Goal: Task Accomplishment & Management: Use online tool/utility

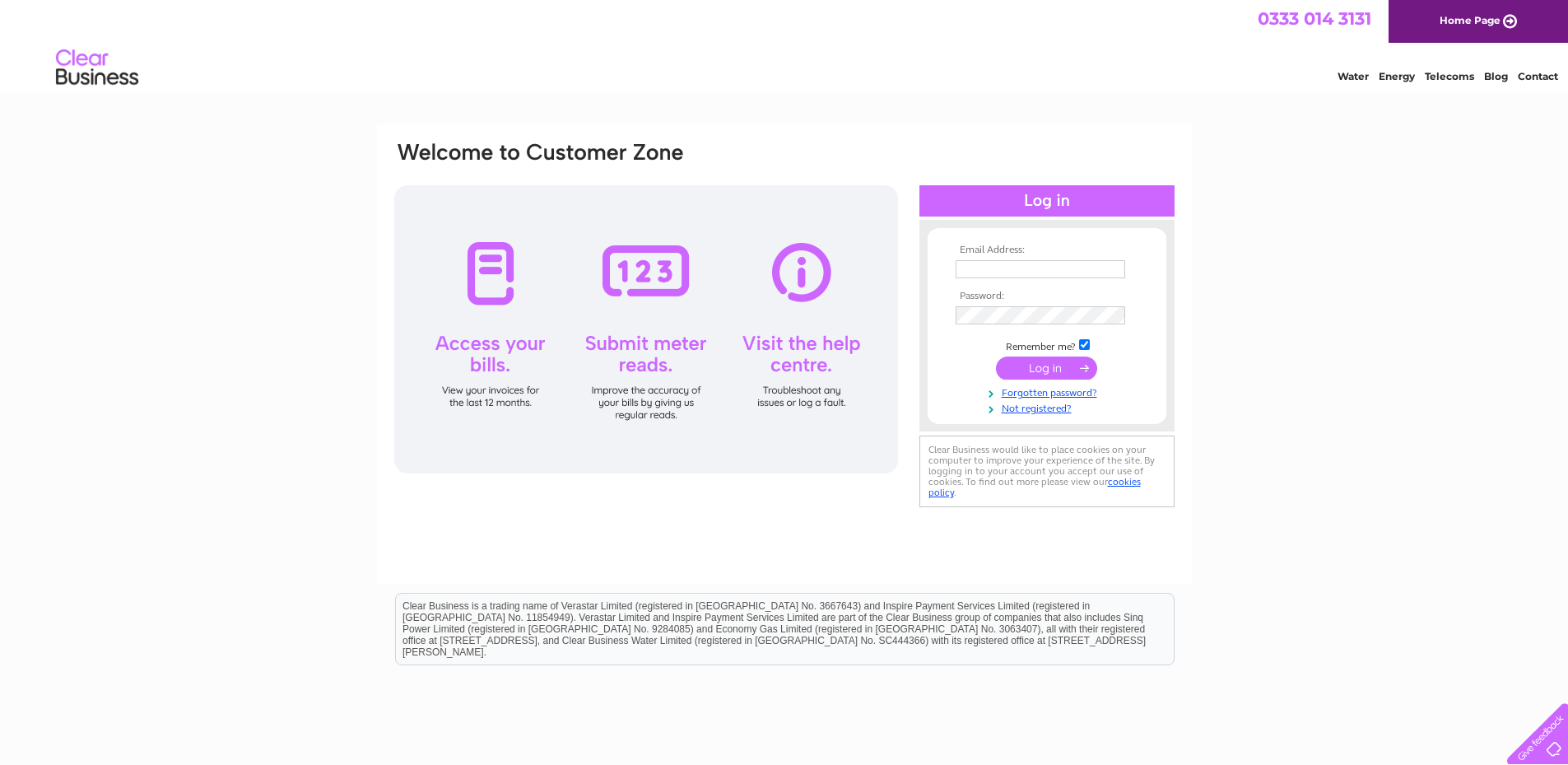
click at [979, 258] on td at bounding box center [1047, 269] width 191 height 26
type input "duggielynn@hotmail.co.uk"
click at [996, 358] on input "submit" at bounding box center [1047, 370] width 101 height 23
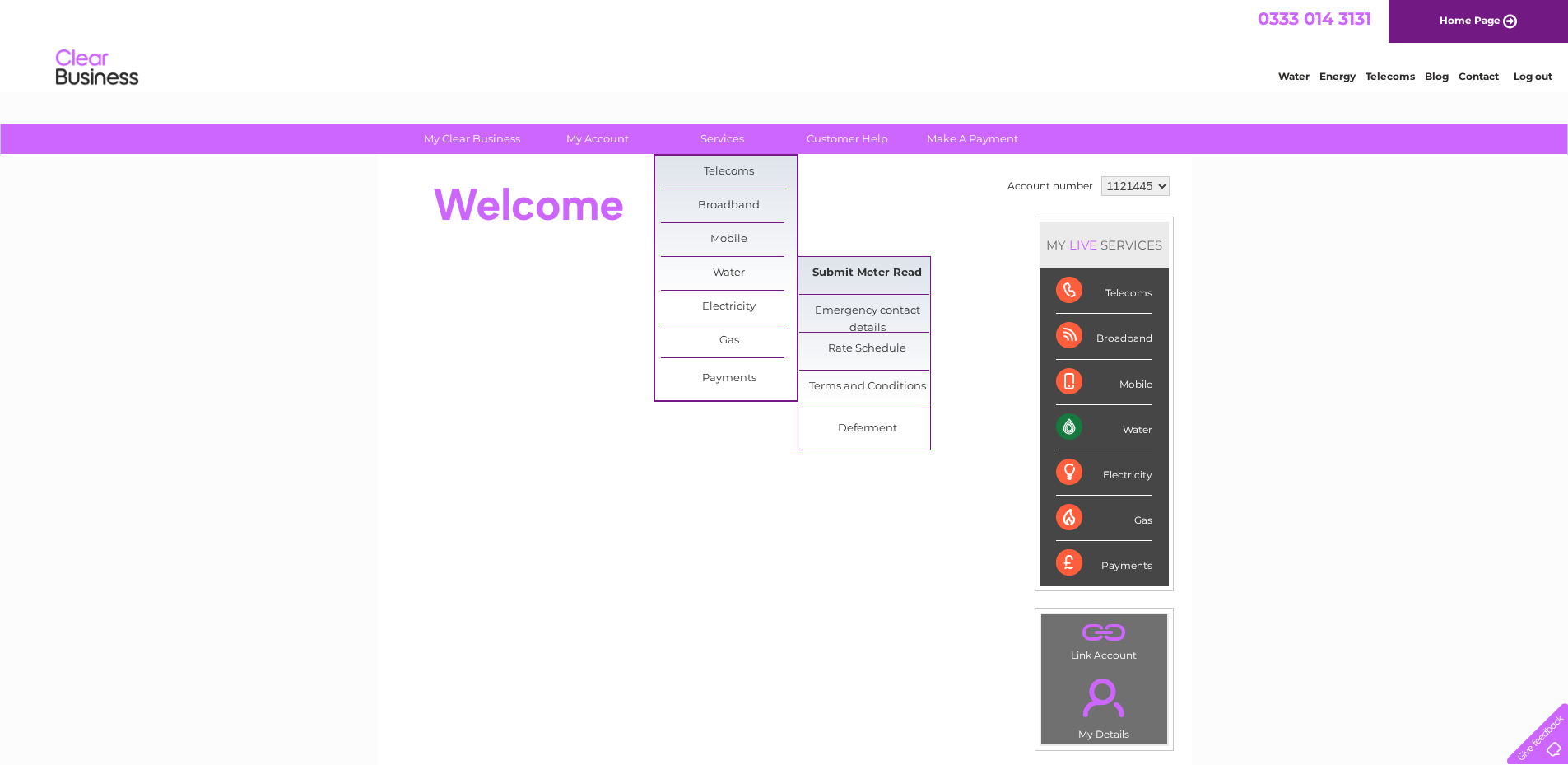
click at [863, 277] on link "Submit Meter Read" at bounding box center [867, 273] width 136 height 33
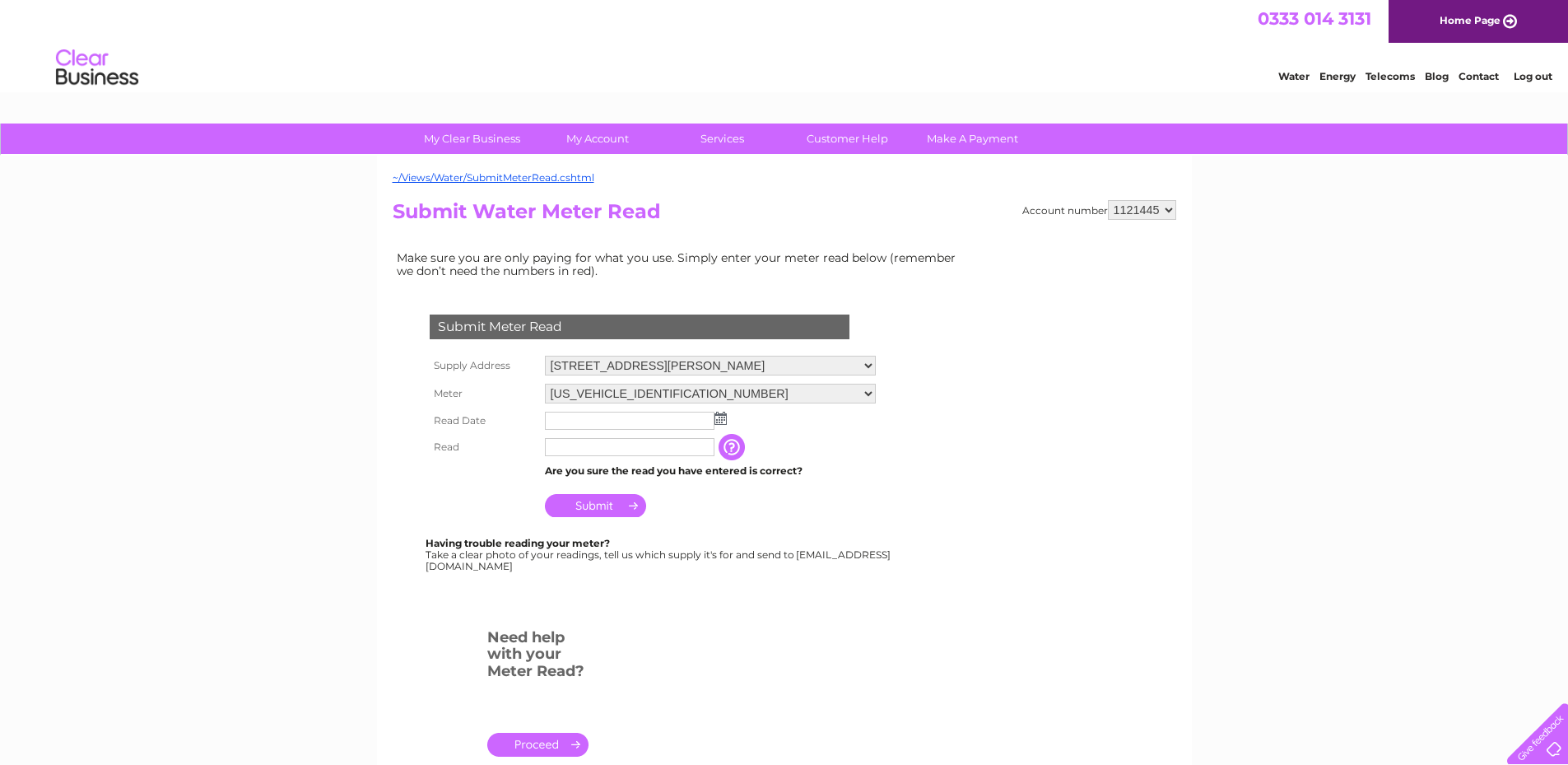
click at [717, 420] on img at bounding box center [721, 418] width 12 height 13
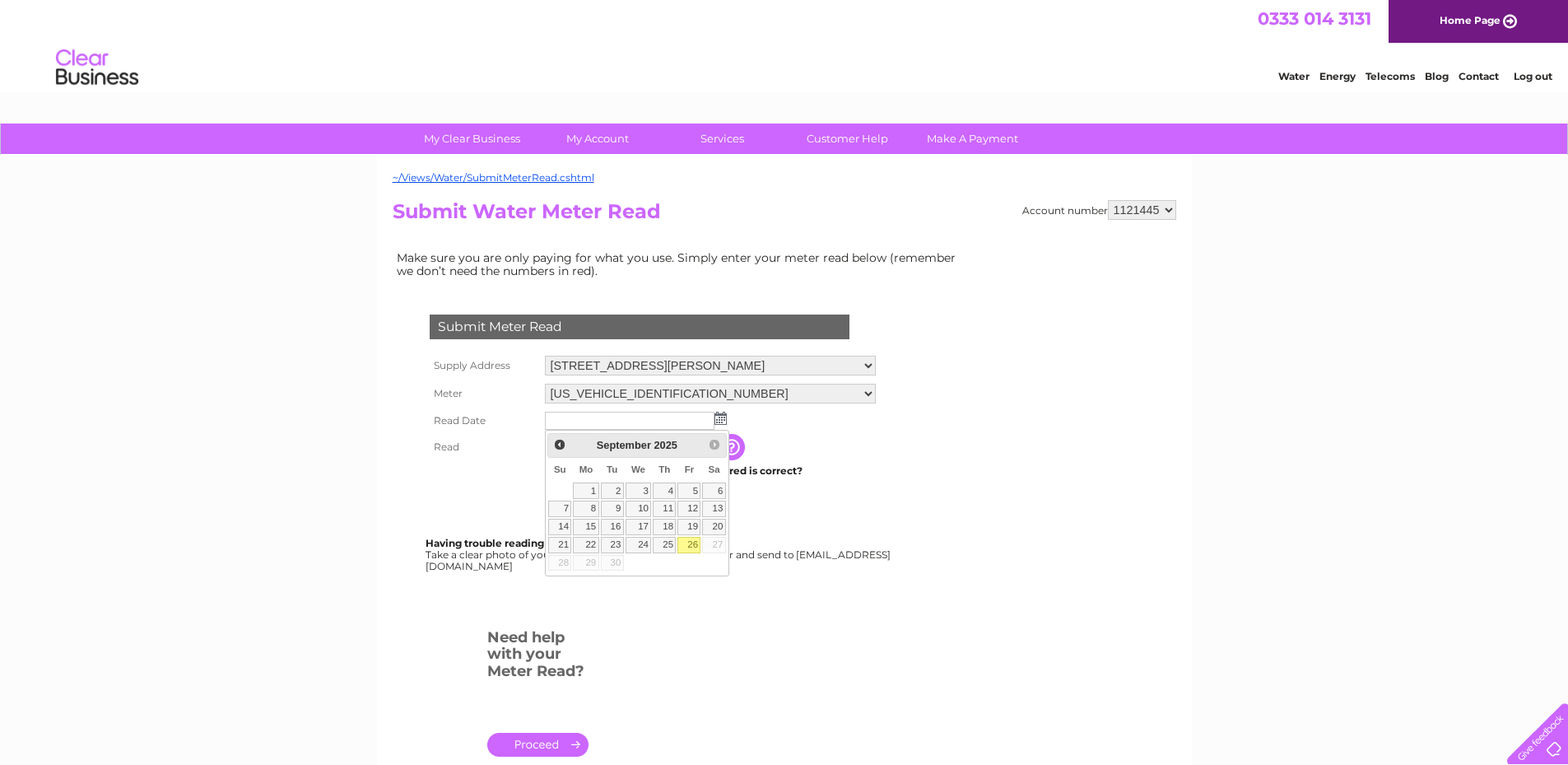
click at [683, 547] on link "26" at bounding box center [689, 546] width 23 height 17
type input "2025/09/26"
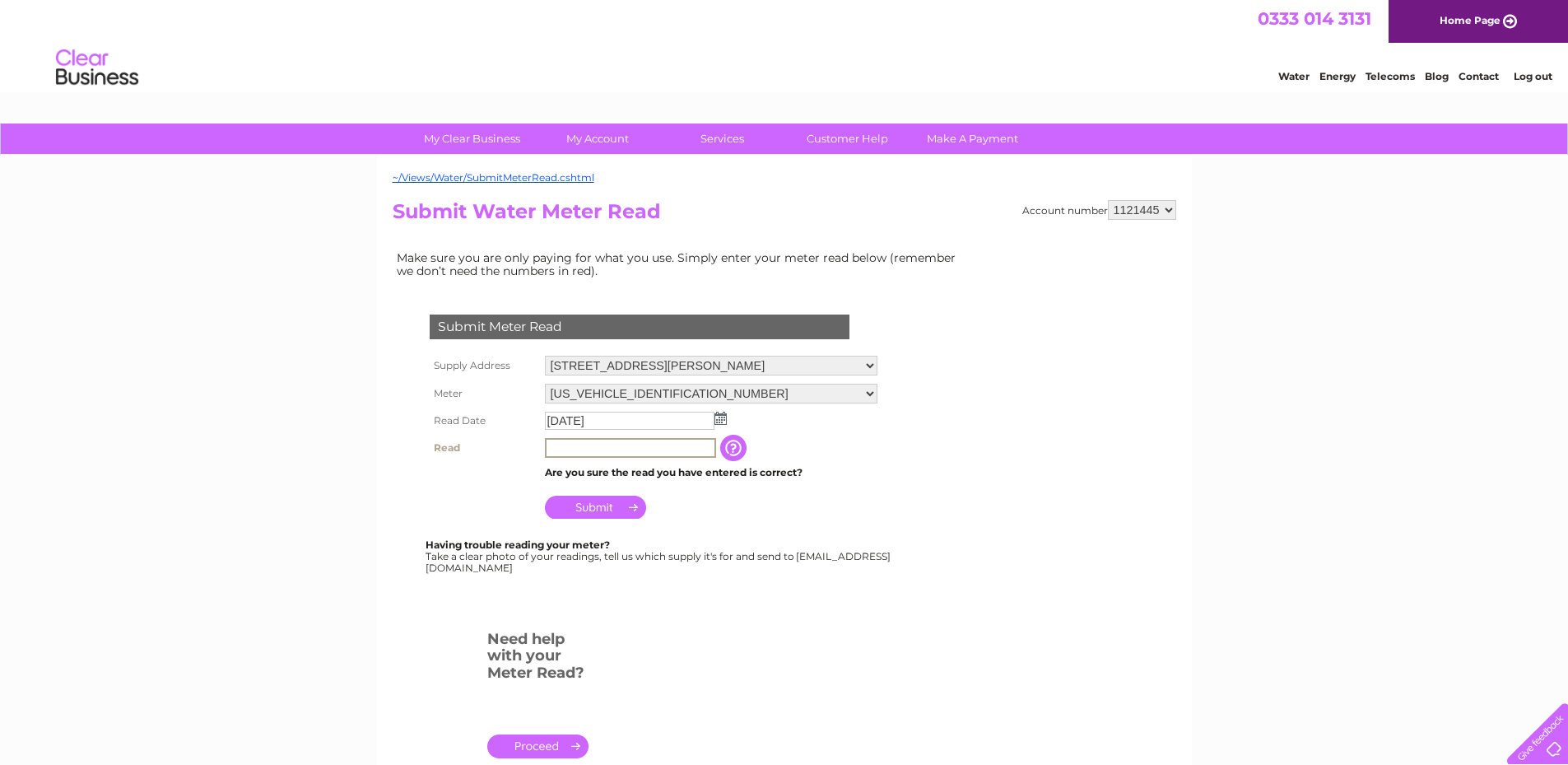
click at [620, 455] on input "text" at bounding box center [631, 448] width 171 height 20
type input "00268"
click at [599, 506] on input "Submit" at bounding box center [596, 506] width 101 height 23
